Goal: Find specific page/section: Find specific page/section

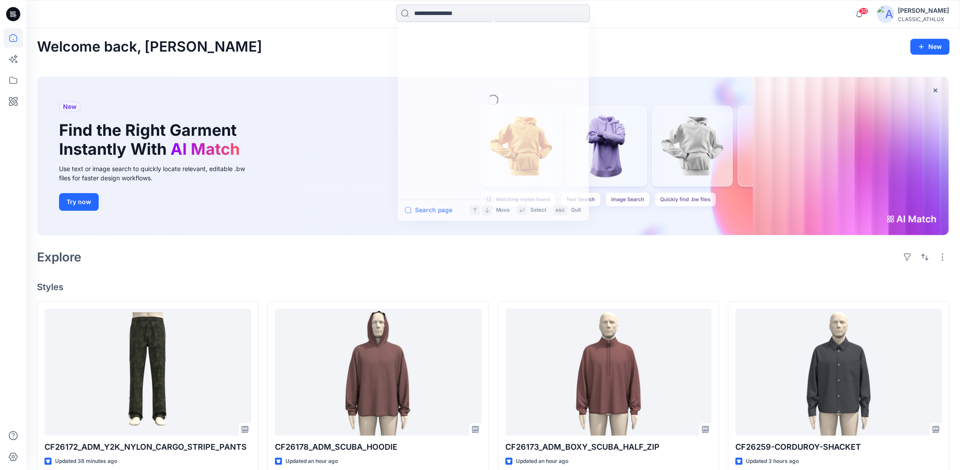
click at [425, 15] on input at bounding box center [493, 13] width 194 height 18
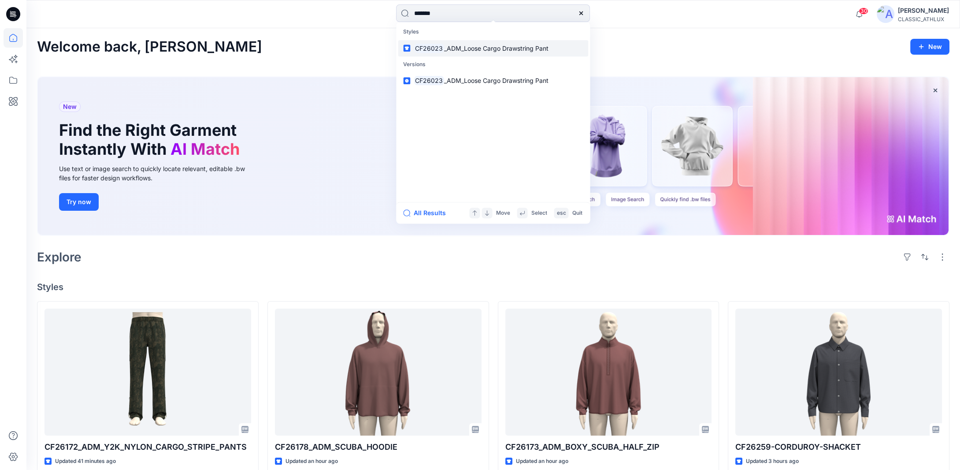
type input "*******"
click at [427, 45] on mark "CF26023" at bounding box center [429, 48] width 30 height 10
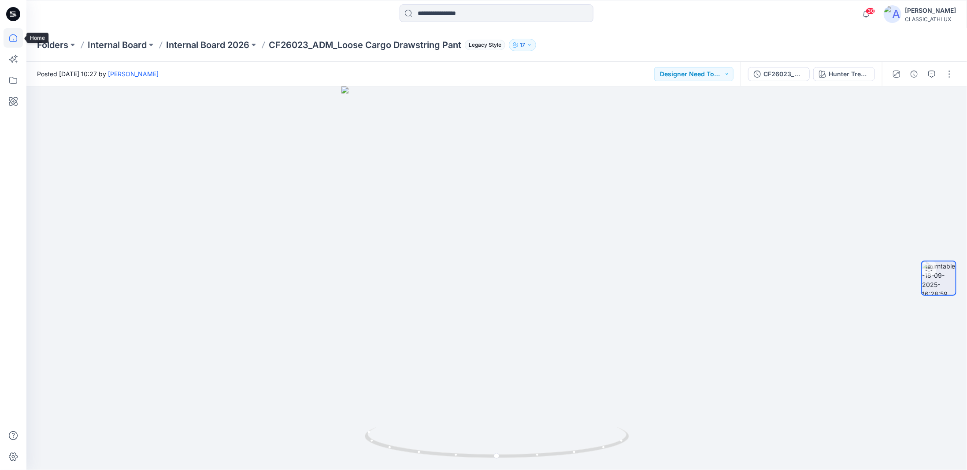
click at [16, 41] on icon at bounding box center [13, 38] width 8 height 8
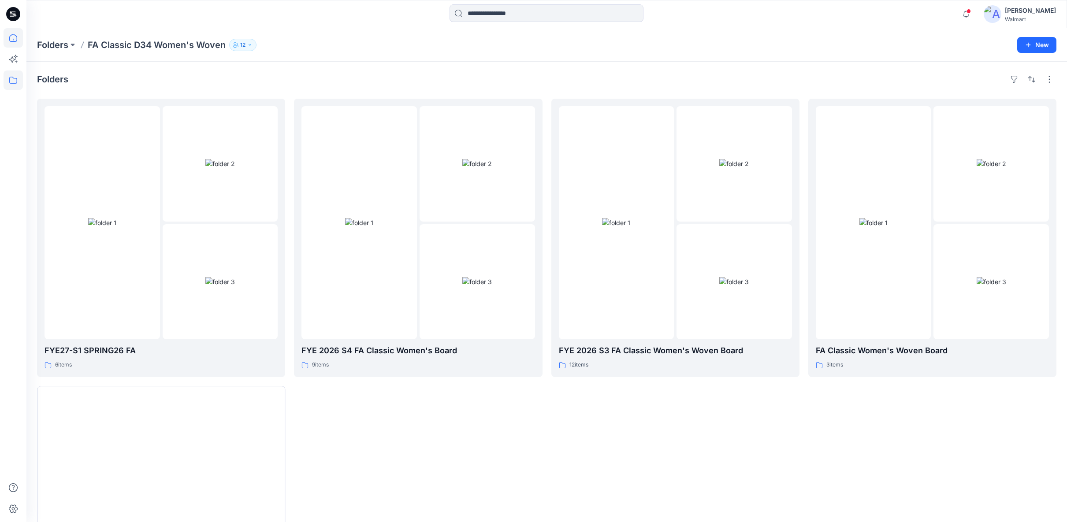
scroll to position [68, 0]
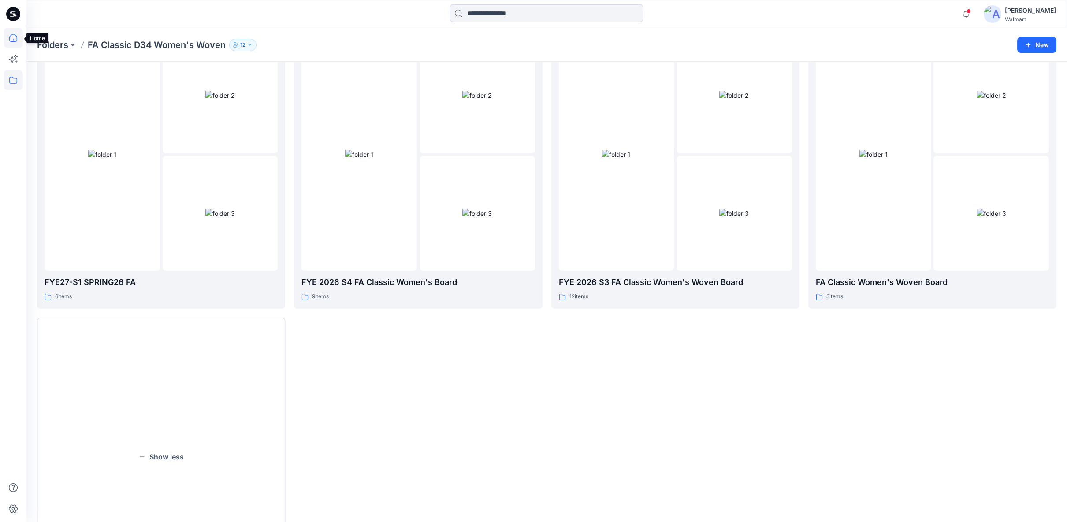
click at [16, 36] on icon at bounding box center [13, 37] width 19 height 19
